Goal: Transaction & Acquisition: Purchase product/service

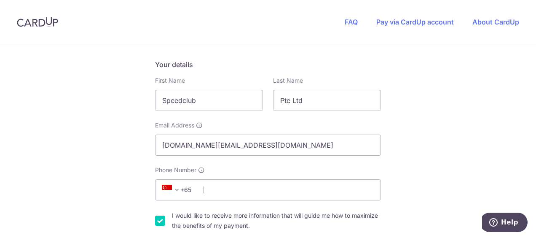
scroll to position [169, 0]
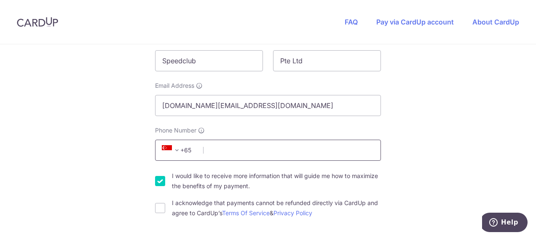
drag, startPoint x: 268, startPoint y: 153, endPoint x: 272, endPoint y: 157, distance: 6.0
click at [268, 153] on input "Phone Number" at bounding box center [268, 149] width 226 height 21
type input "96340077"
click at [160, 179] on input "I would like to receive more information that will guide me how to maximize the…" at bounding box center [160, 181] width 10 height 10
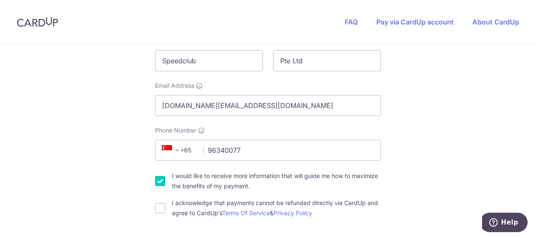
checkbox input "false"
click at [163, 209] on div "I acknowledge that payments cannot be refunded directly via CardUp and agree to…" at bounding box center [268, 208] width 226 height 20
click at [163, 208] on div "I acknowledge that payments cannot be refunded directly via CardUp and agree to…" at bounding box center [268, 208] width 226 height 20
click at [158, 211] on input "I acknowledge that payments cannot be refunded directly via CardUp and agree to…" at bounding box center [160, 208] width 10 height 10
checkbox input "true"
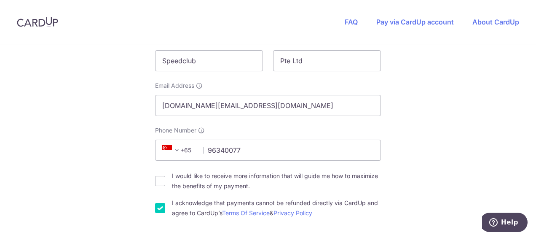
scroll to position [337, 0]
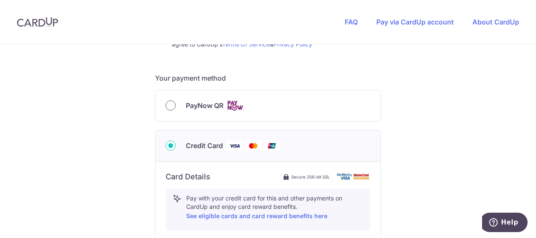
click at [168, 109] on input "PayNow QR" at bounding box center [171, 105] width 10 height 10
radio input "true"
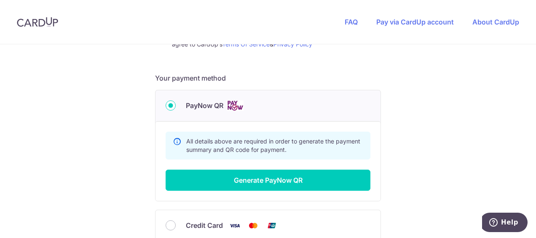
scroll to position [379, 0]
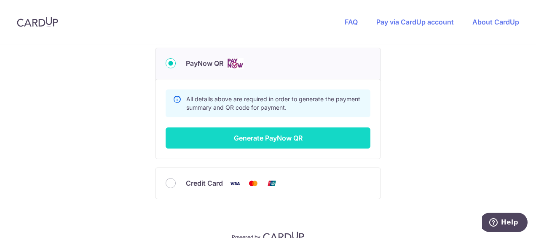
click at [254, 137] on button "Generate PayNow QR" at bounding box center [268, 137] width 205 height 21
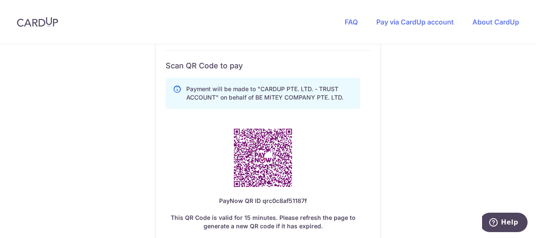
scroll to position [463, 0]
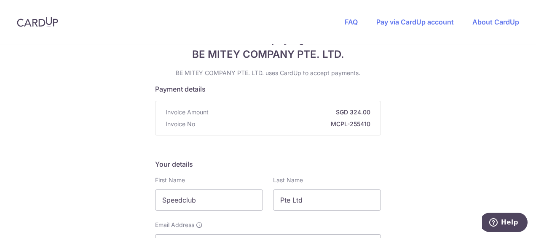
scroll to position [0, 0]
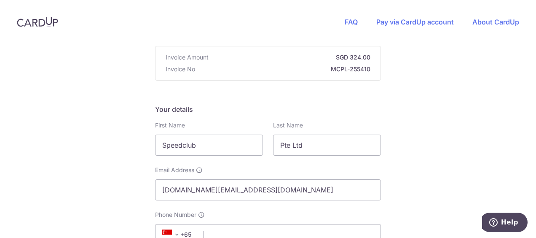
scroll to position [126, 0]
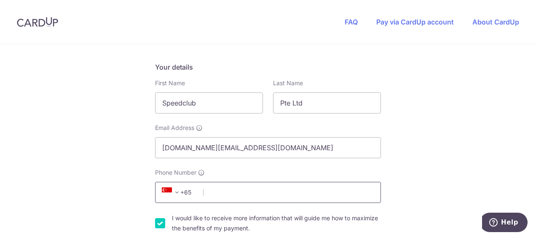
drag, startPoint x: 209, startPoint y: 192, endPoint x: 217, endPoint y: 189, distance: 8.4
click at [209, 192] on input "Phone Number" at bounding box center [268, 192] width 226 height 21
type input "96340077"
click at [161, 227] on input "I would like to receive more information that will guide me how to maximize the…" at bounding box center [160, 223] width 10 height 10
checkbox input "false"
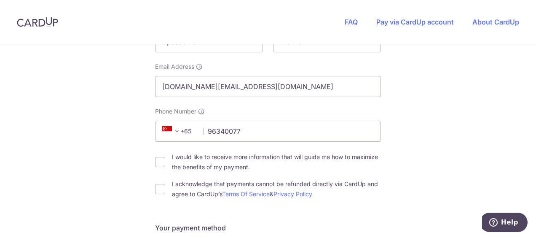
scroll to position [211, 0]
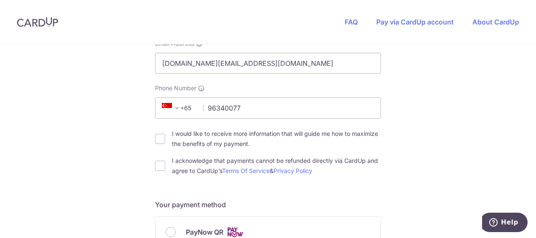
click at [159, 171] on div "I acknowledge that payments cannot be refunded directly via CardUp and agree to…" at bounding box center [268, 165] width 226 height 20
click at [159, 166] on input "I acknowledge that payments cannot be refunded directly via CardUp and agree to…" at bounding box center [160, 166] width 10 height 10
checkbox input "true"
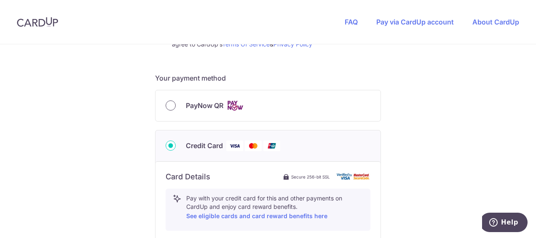
click at [166, 107] on input "PayNow QR" at bounding box center [171, 105] width 10 height 10
radio input "true"
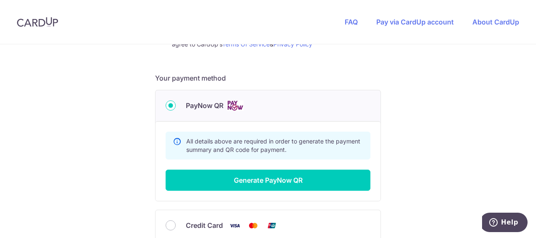
scroll to position [379, 0]
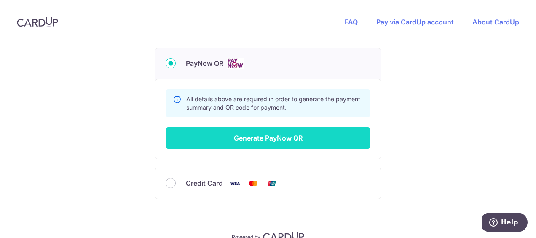
click at [310, 143] on button "Generate PayNow QR" at bounding box center [268, 137] width 205 height 21
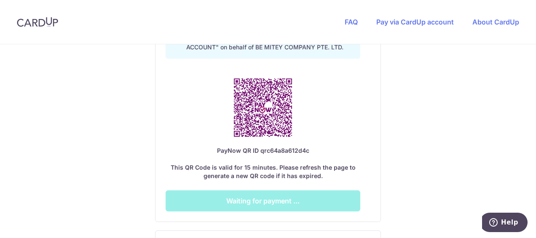
scroll to position [463, 0]
